Goal: Task Accomplishment & Management: Complete application form

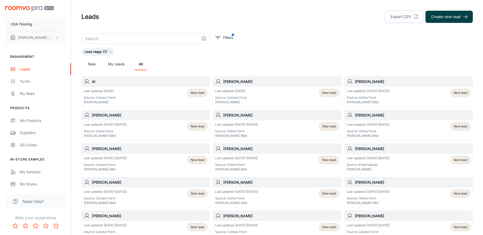
click at [435, 12] on button "Create new lead" at bounding box center [449, 17] width 47 height 12
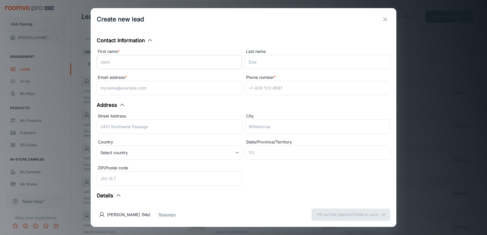
click at [129, 60] on input "First name *" at bounding box center [169, 62] width 145 height 14
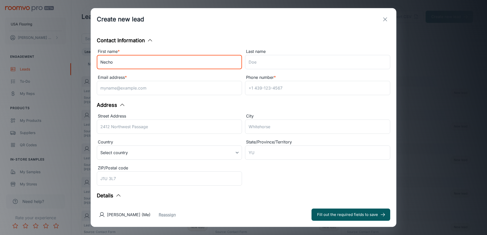
type input "Necho"
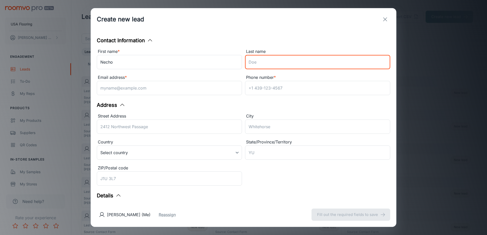
drag, startPoint x: 273, startPoint y: 58, endPoint x: 270, endPoint y: 60, distance: 4.0
click at [273, 58] on input "Last name" at bounding box center [317, 62] width 145 height 14
paste input "[PERSON_NAME]"
type input "[PERSON_NAME]"
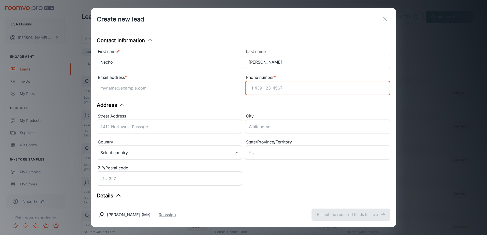
drag, startPoint x: 275, startPoint y: 88, endPoint x: 258, endPoint y: 88, distance: 17.3
click at [275, 88] on input "Phone number *" at bounding box center [317, 88] width 145 height 14
paste input "2529551030"
type input "2529551030"
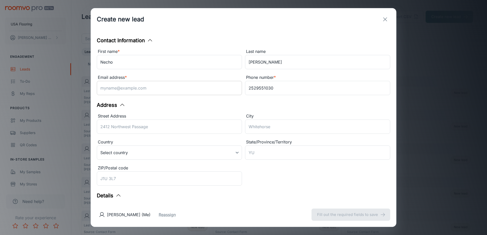
click at [165, 95] on input "Email address *" at bounding box center [169, 88] width 145 height 14
paste input "[EMAIL_ADDRESS][DOMAIN_NAME]"
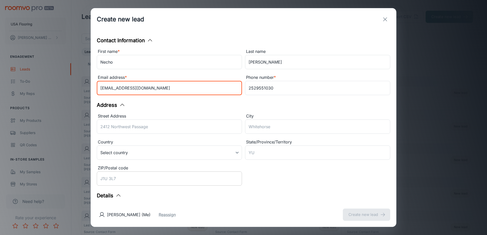
type input "[EMAIL_ADDRESS][DOMAIN_NAME]"
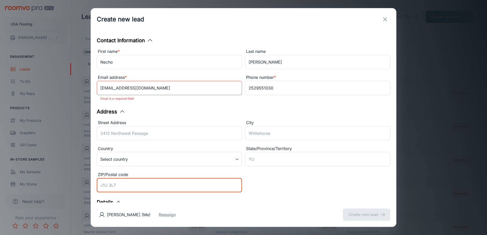
click at [190, 174] on div "ZIP/Postal code ​" at bounding box center [169, 183] width 145 height 23
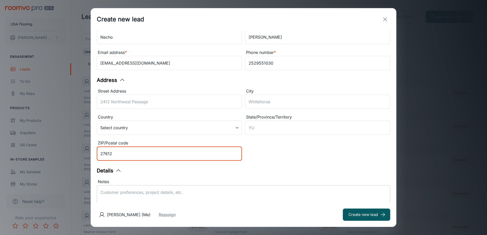
scroll to position [78, 0]
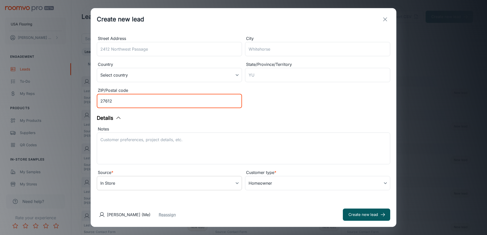
type input "27612"
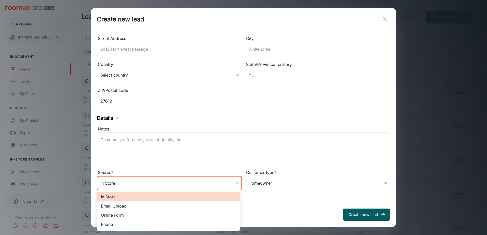
click at [197, 182] on body "USA Flooring [PERSON_NAME] Engagement Leads To-do My Reps Products My Products …" at bounding box center [243, 117] width 487 height 235
click at [117, 211] on li "Online Form" at bounding box center [168, 215] width 143 height 9
type input "online_form"
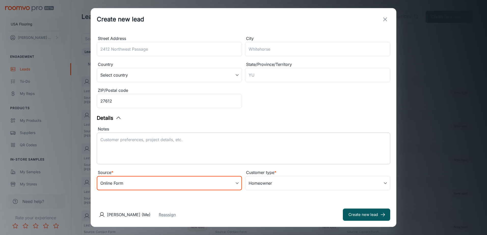
click at [135, 163] on div "x ​" at bounding box center [244, 149] width 294 height 32
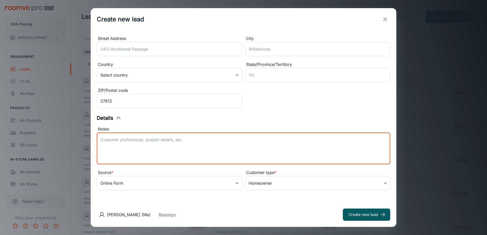
click at [138, 155] on textarea "Notes" at bounding box center [243, 148] width 286 height 23
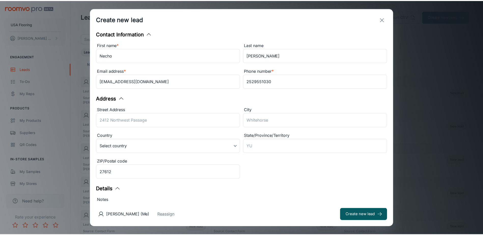
scroll to position [0, 0]
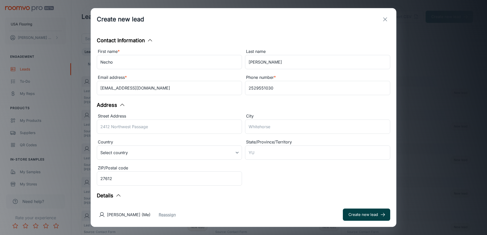
type textarea "Lead received from Daltile. [PERSON_NAME] is interested in Daltile products for…"
click at [367, 213] on button "Create new lead" at bounding box center [366, 215] width 47 height 12
type input "in_store"
